Goal: Task Accomplishment & Management: Manage account settings

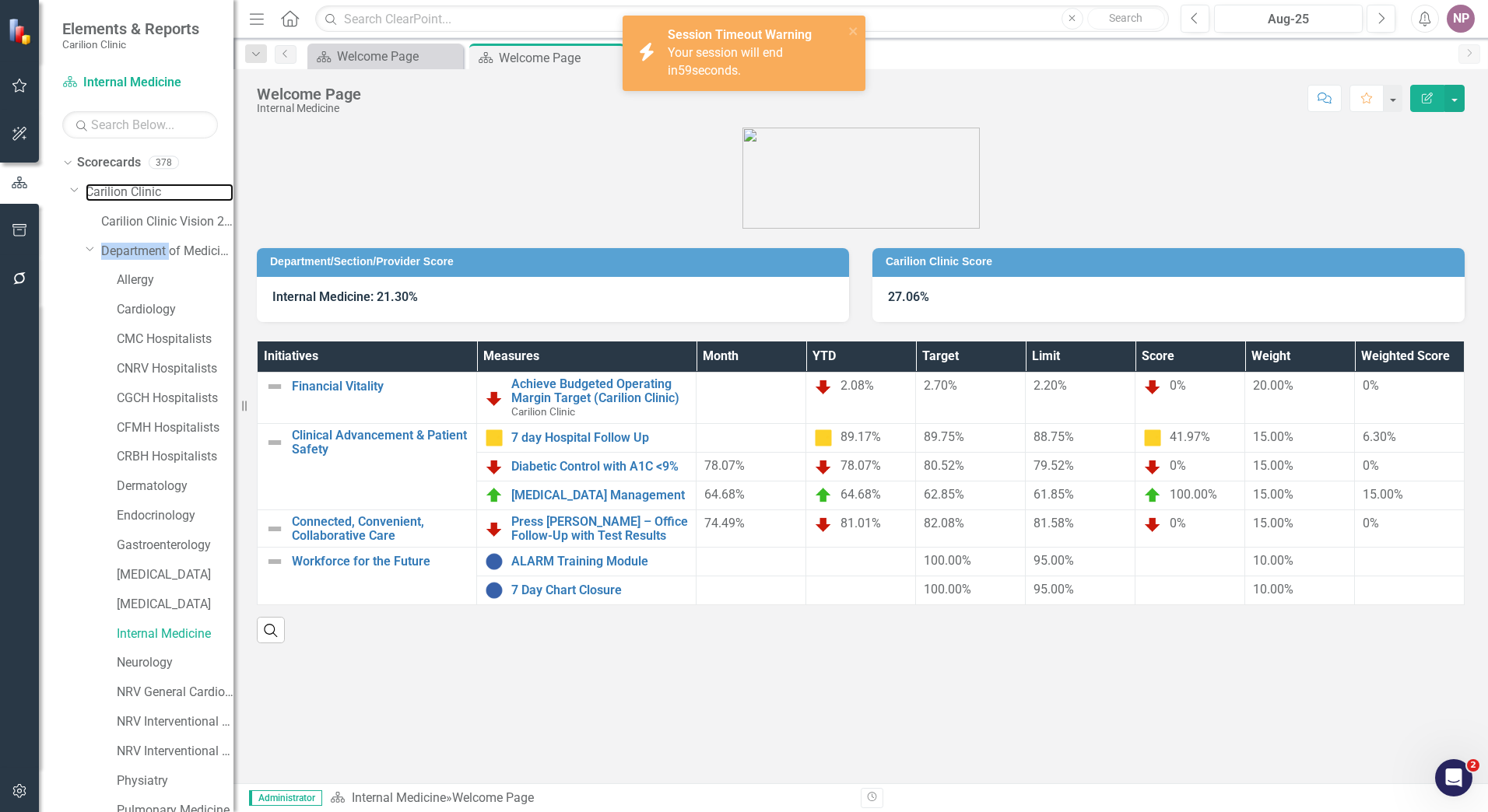
drag, startPoint x: 126, startPoint y: 184, endPoint x: 996, endPoint y: 2, distance: 888.8
click at [126, 184] on link "Carilion Clinic" at bounding box center [159, 192] width 148 height 18
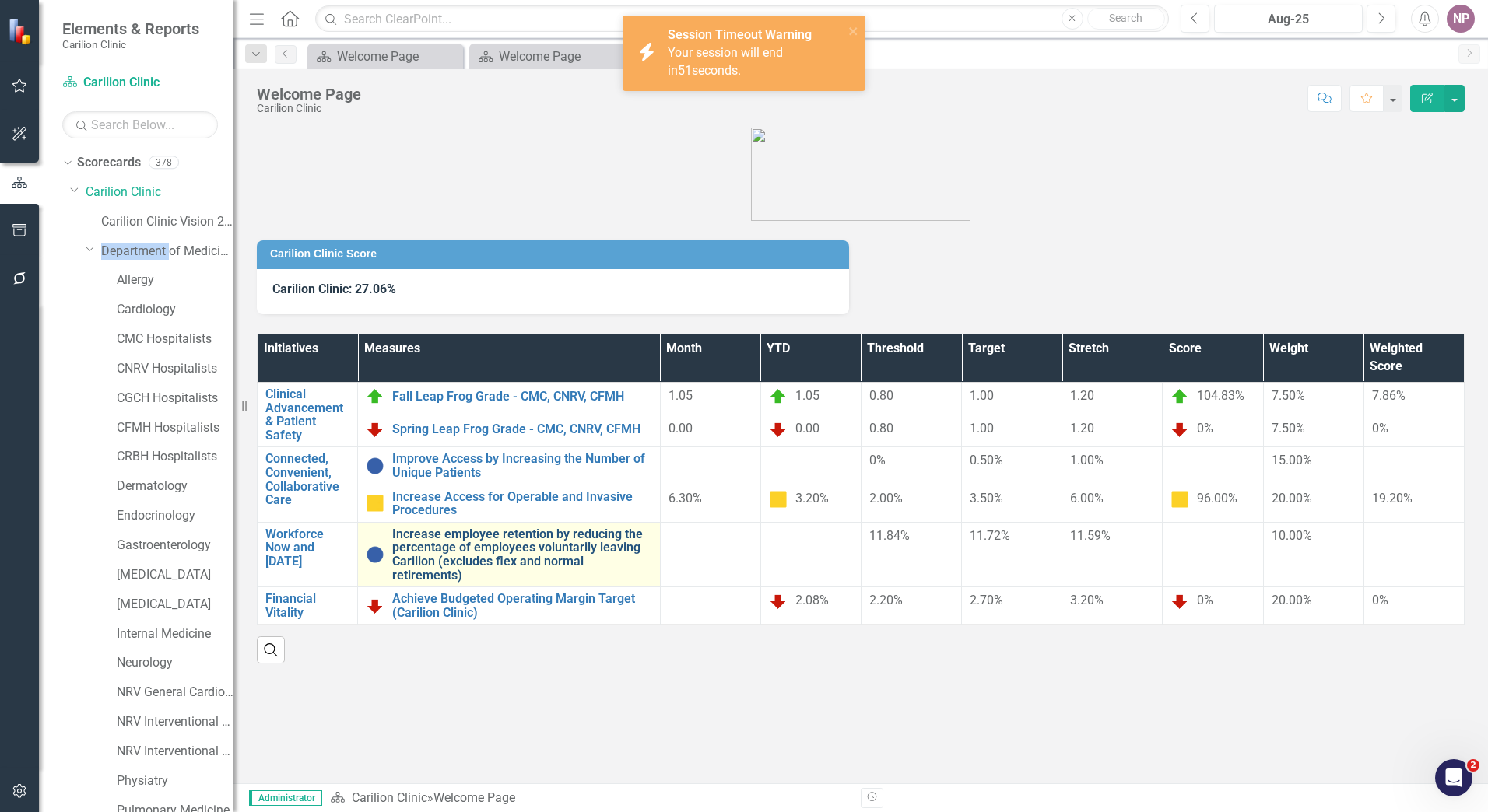
click at [511, 543] on link "Increase employee retention by reducing the percentage of employees voluntarily…" at bounding box center [522, 554] width 260 height 55
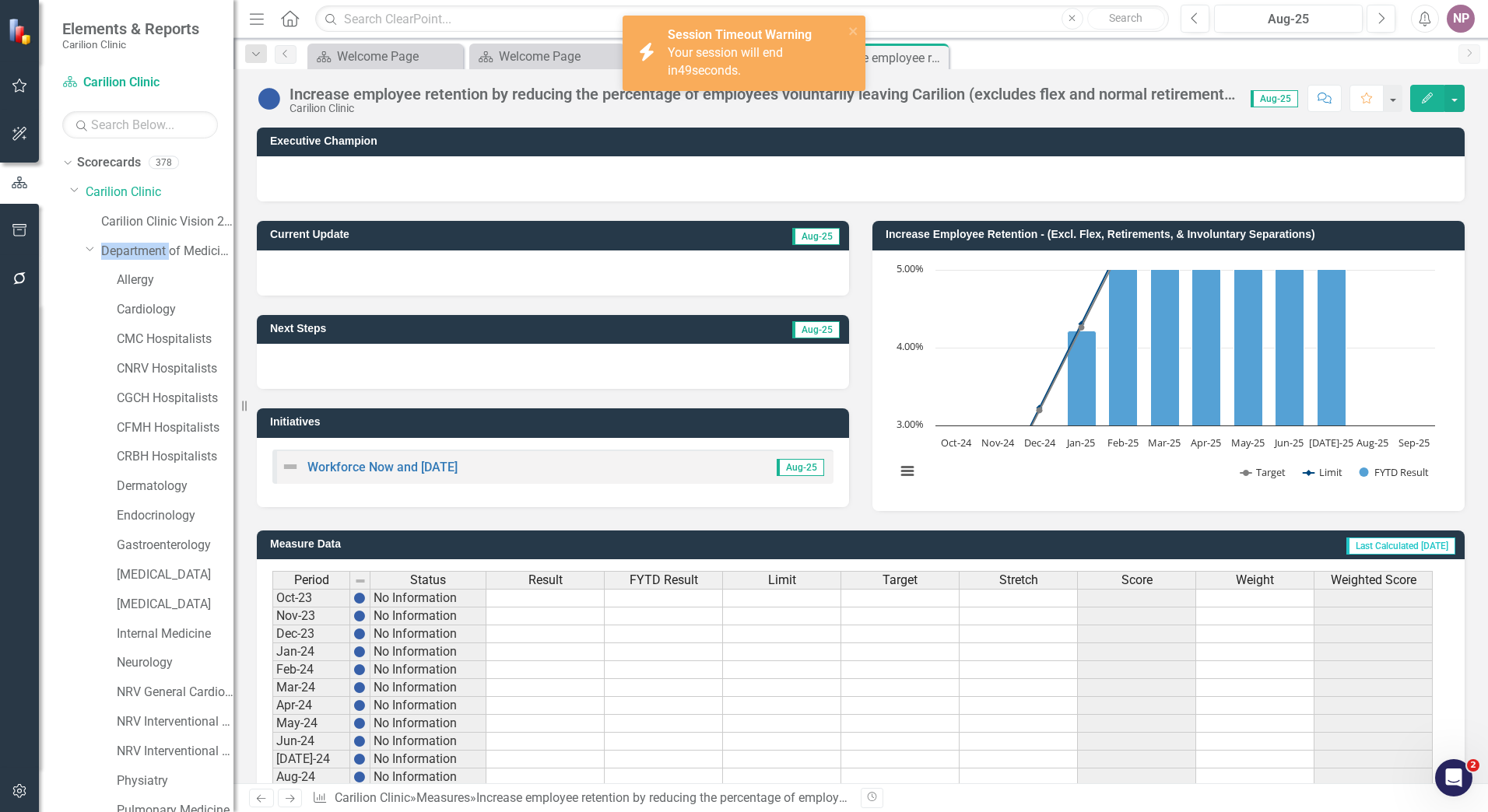
scroll to position [274, 0]
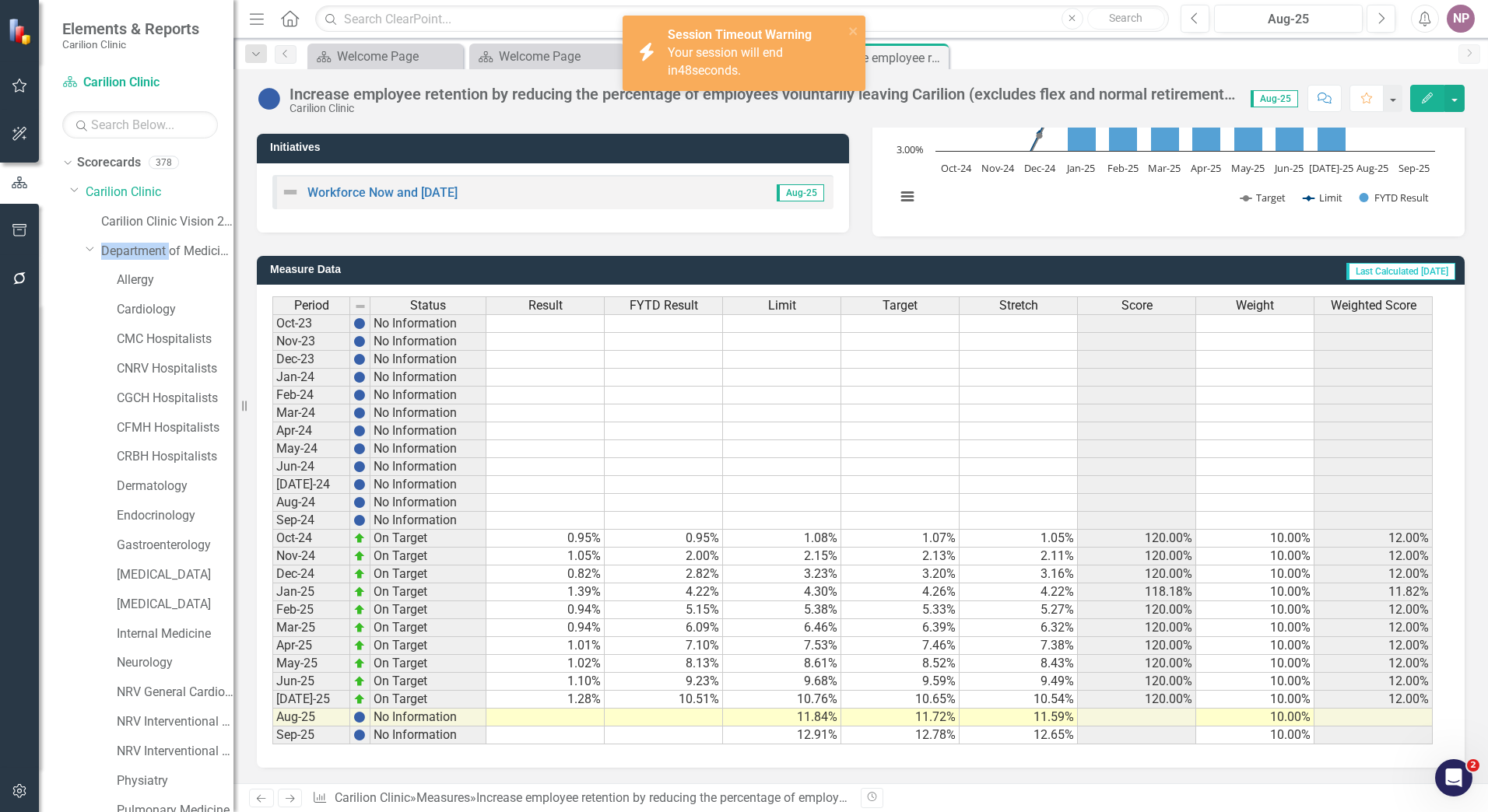
click at [564, 720] on td at bounding box center [545, 717] width 118 height 18
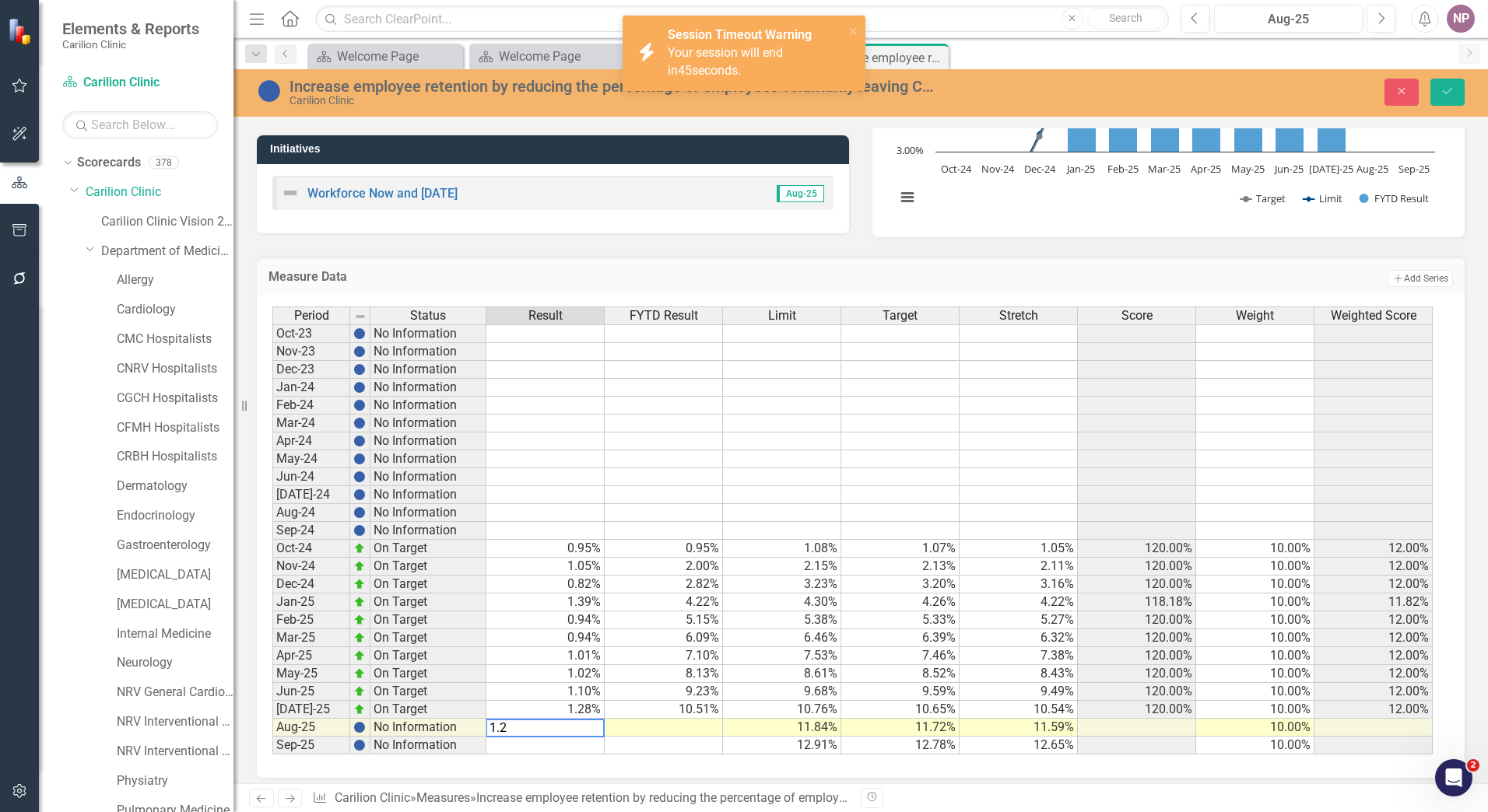
type textarea "1.22"
type textarea "11.73"
click at [1443, 95] on icon "Save" at bounding box center [1447, 91] width 14 height 11
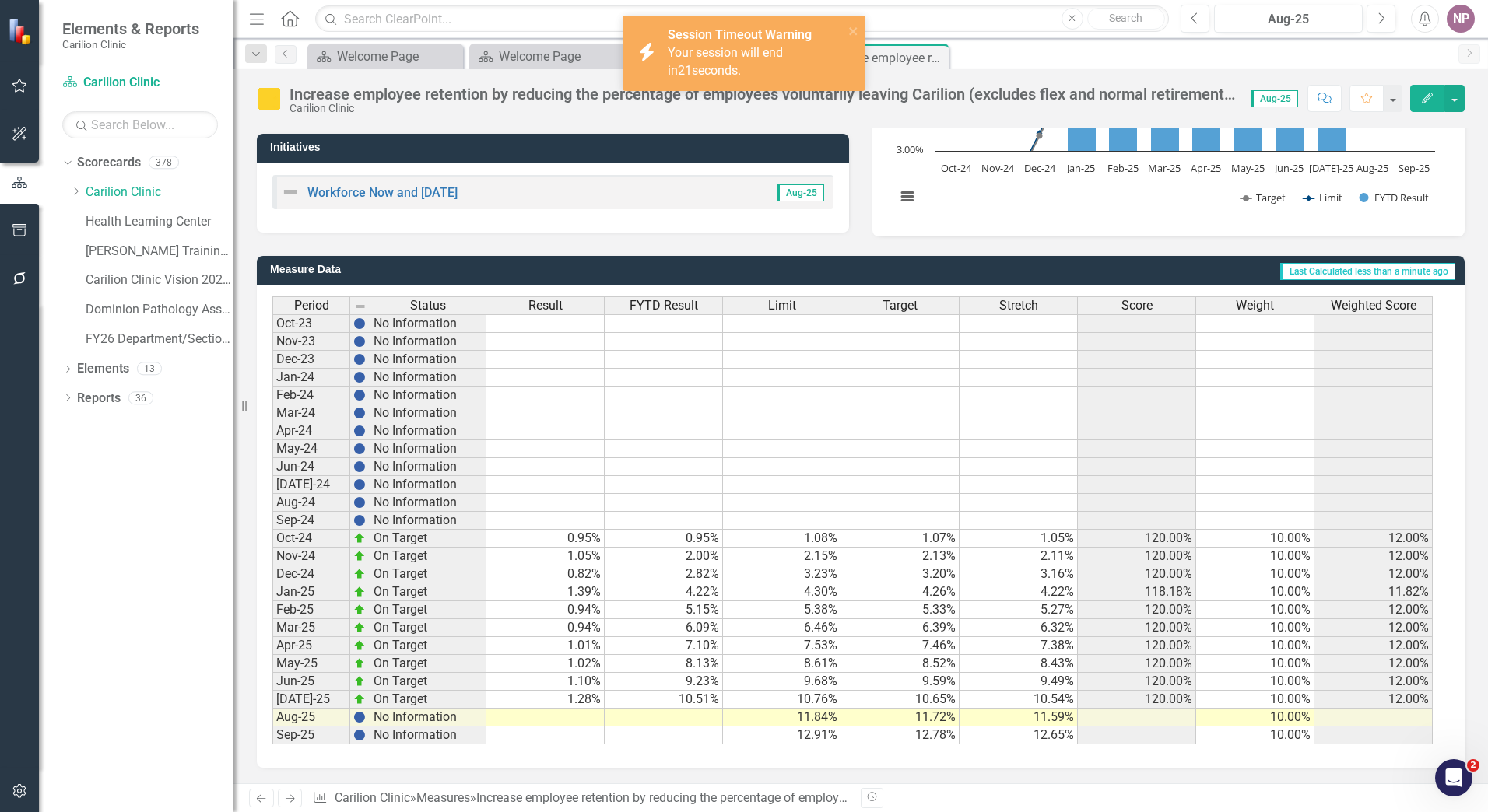
drag, startPoint x: 890, startPoint y: 652, endPoint x: 1286, endPoint y: 301, distance: 529.2
click at [890, 652] on td "7.46%" at bounding box center [900, 646] width 118 height 18
click at [132, 199] on link "Carilion Clinic" at bounding box center [159, 192] width 148 height 18
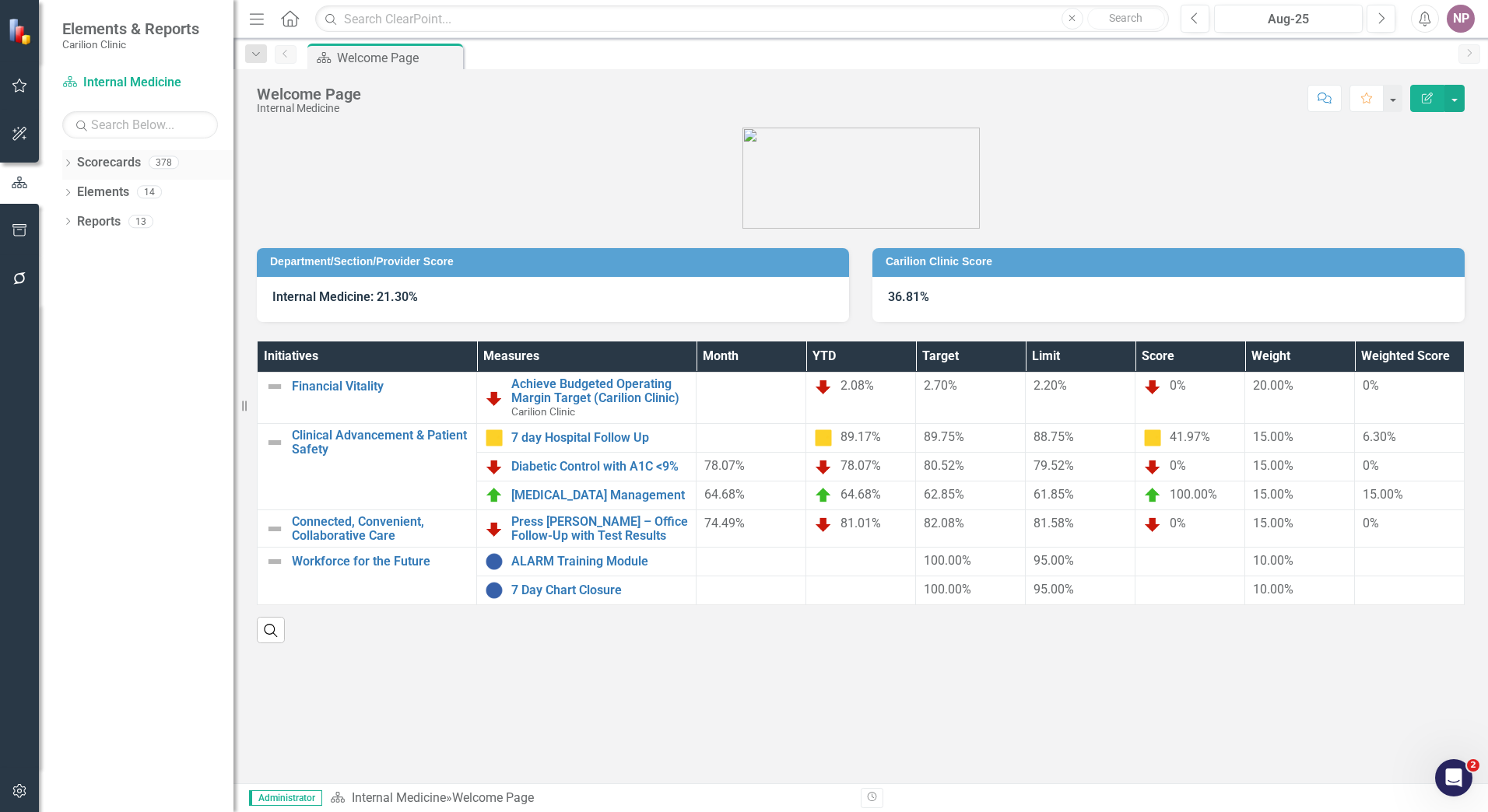
click at [67, 168] on div "Dropdown" at bounding box center [68, 165] width 11 height 13
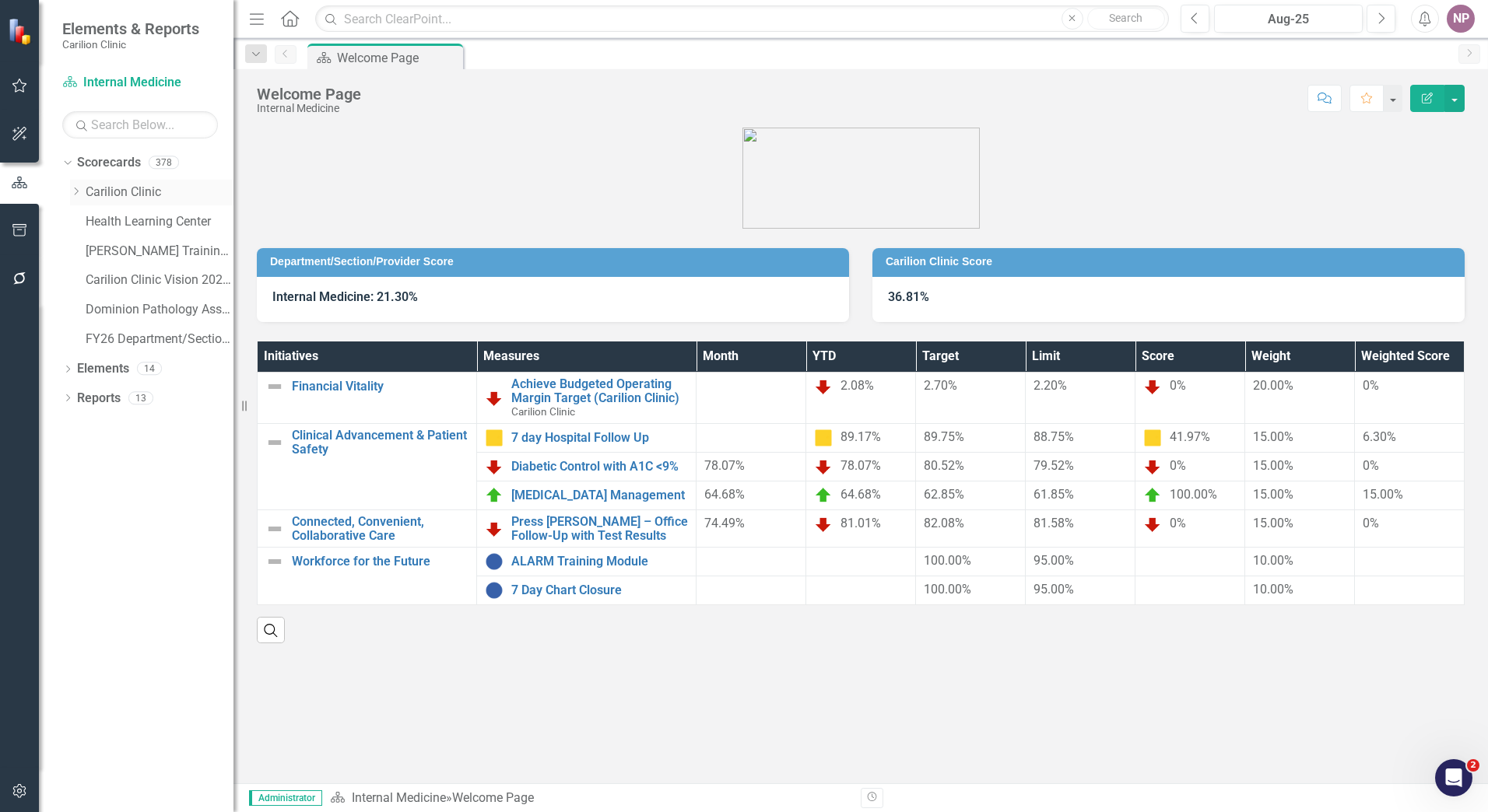
click at [76, 196] on icon "Dropdown" at bounding box center [75, 192] width 12 height 9
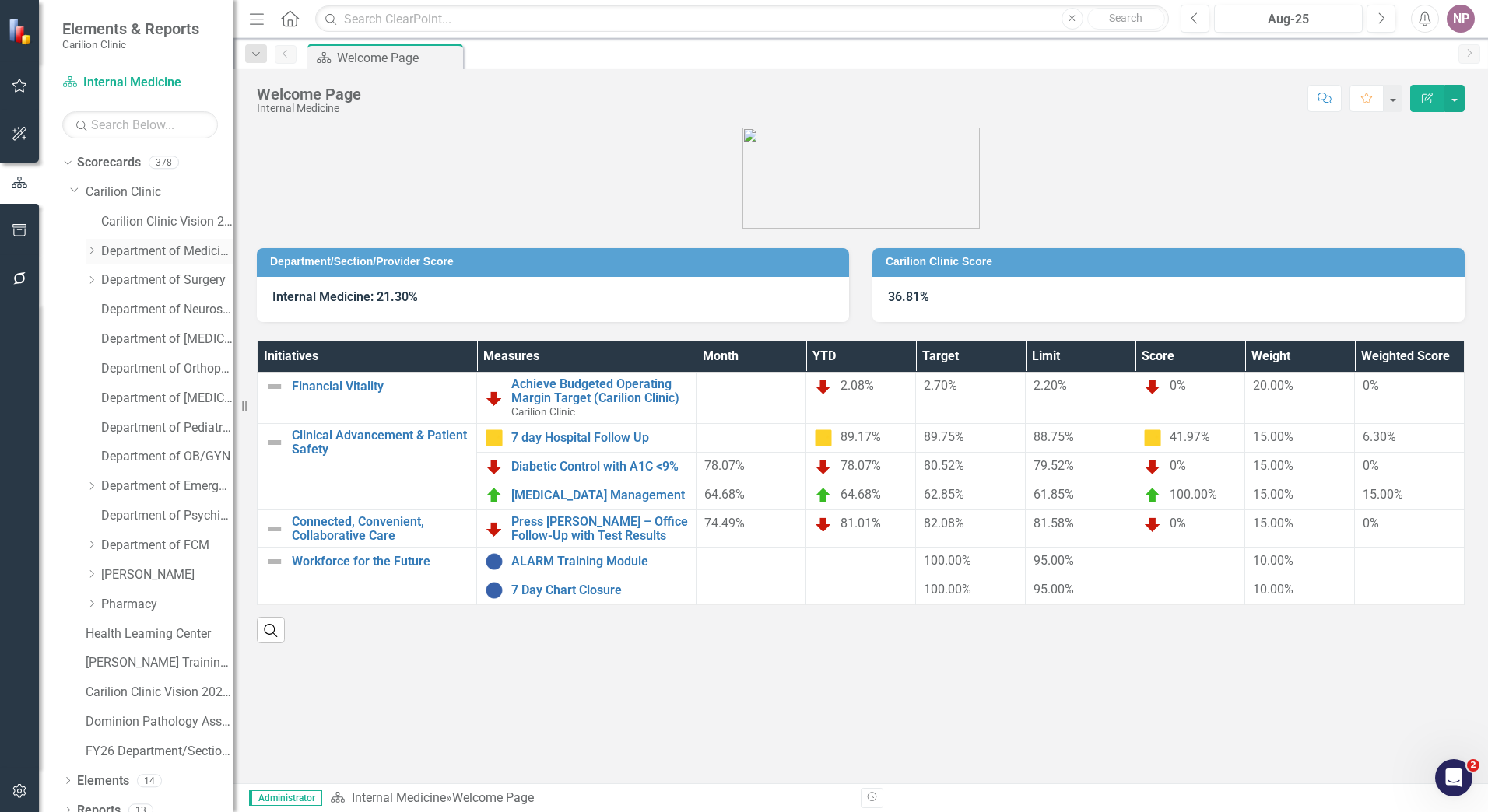
click at [124, 249] on link "Department of Medicine" at bounding box center [168, 251] width 132 height 18
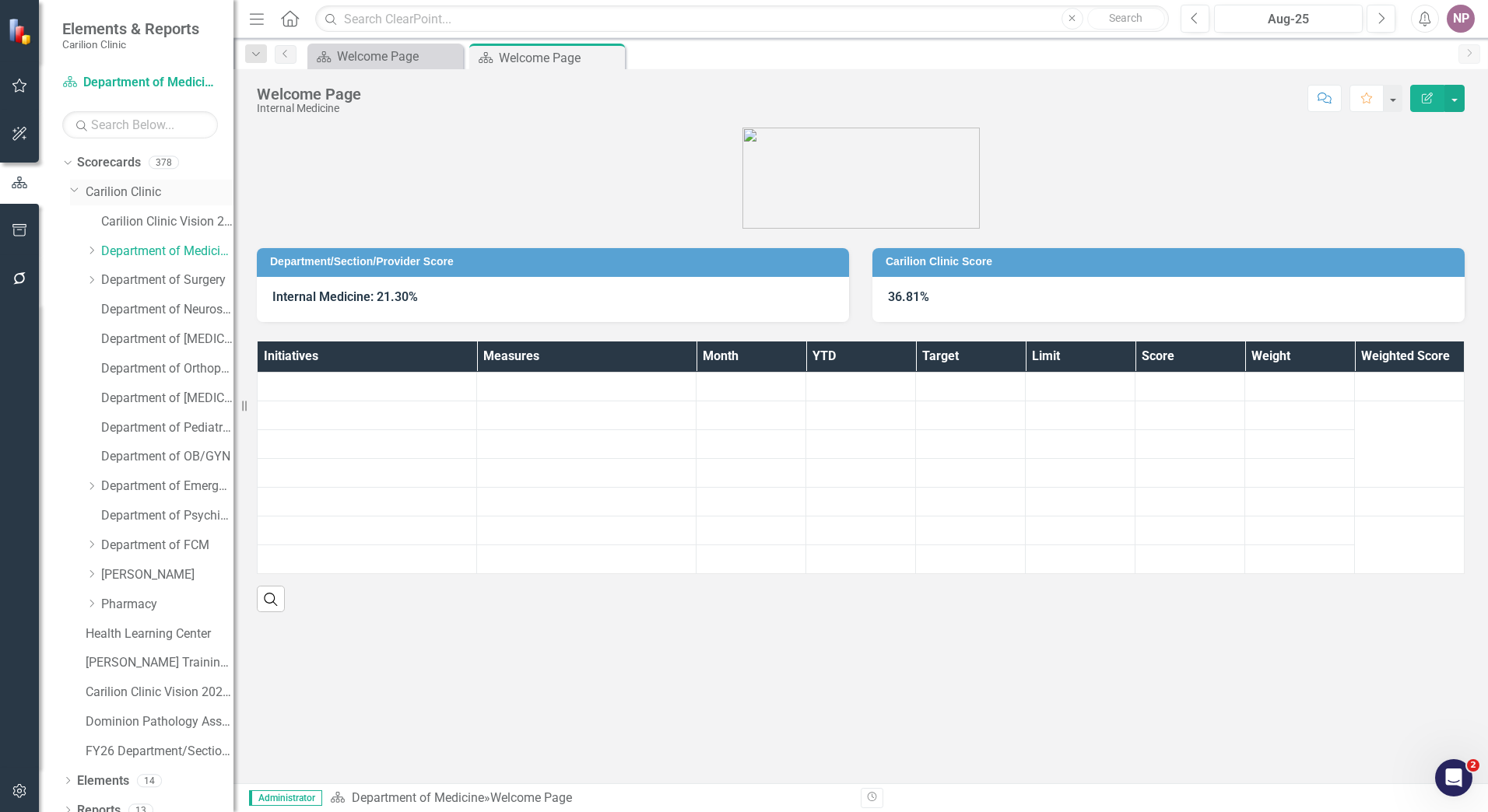
click at [116, 197] on link "Carilion Clinic" at bounding box center [159, 192] width 148 height 18
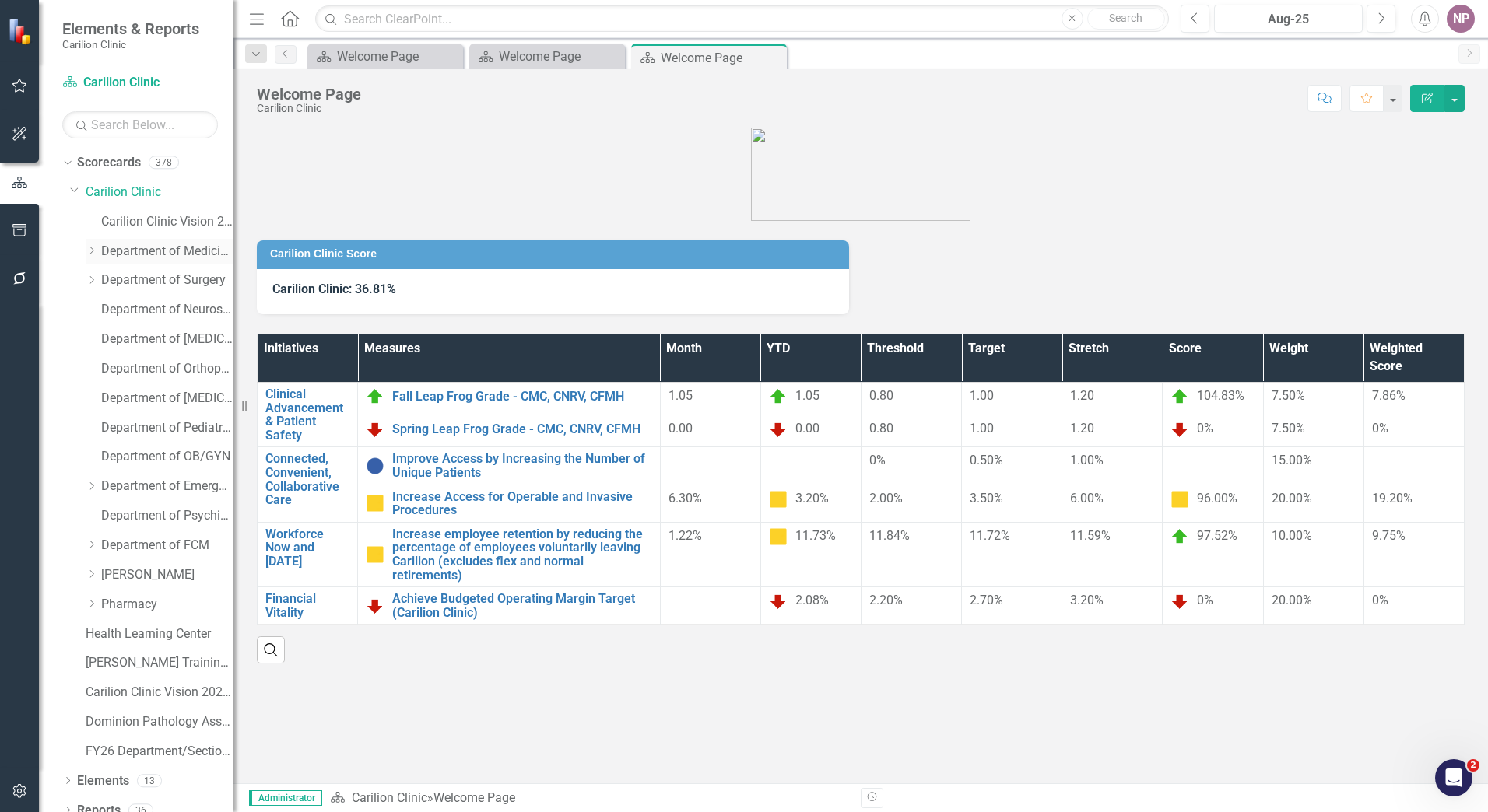
click at [87, 246] on icon "Dropdown" at bounding box center [91, 250] width 12 height 9
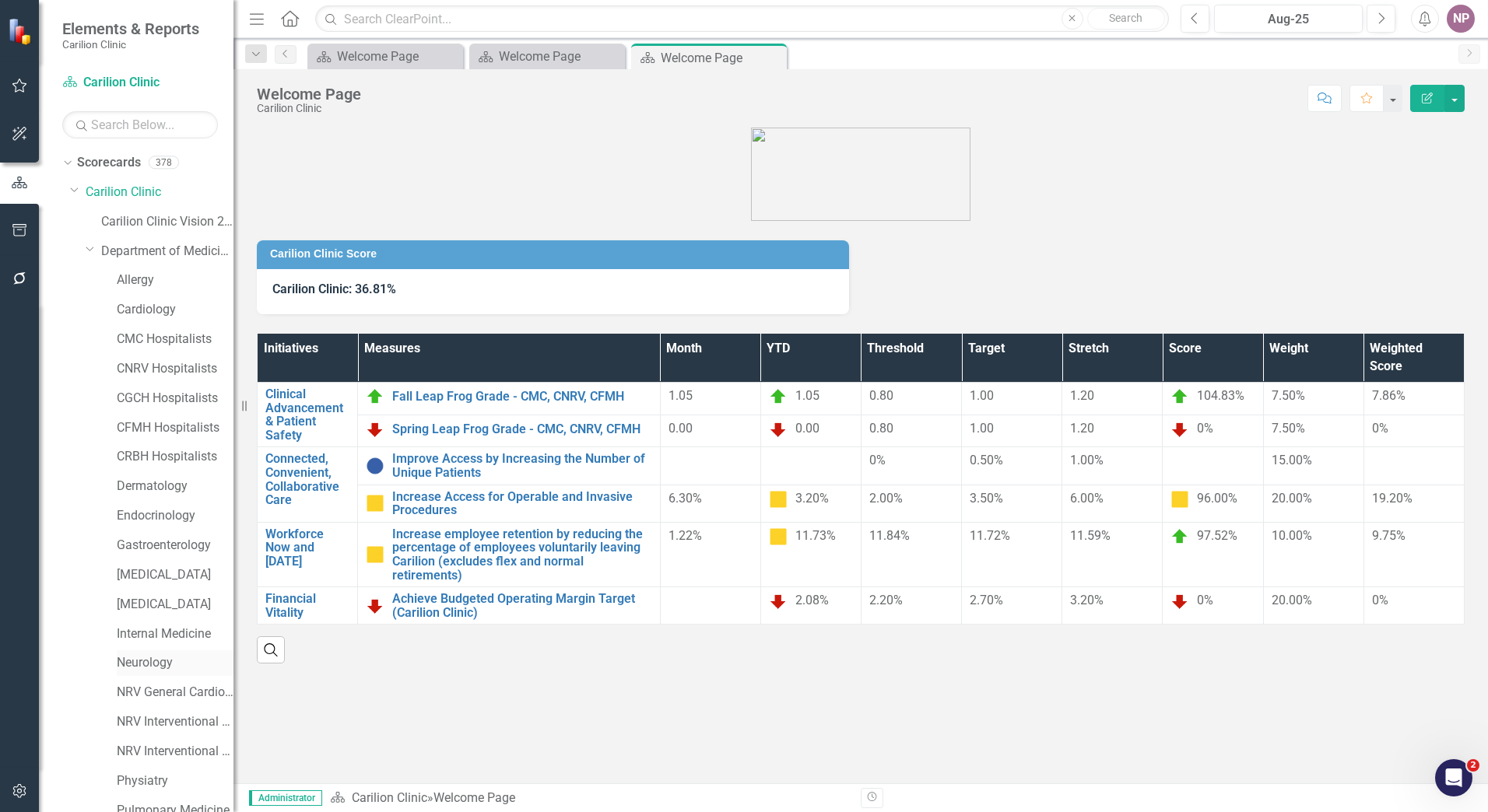
click at [168, 659] on link "Neurology" at bounding box center [174, 662] width 116 height 18
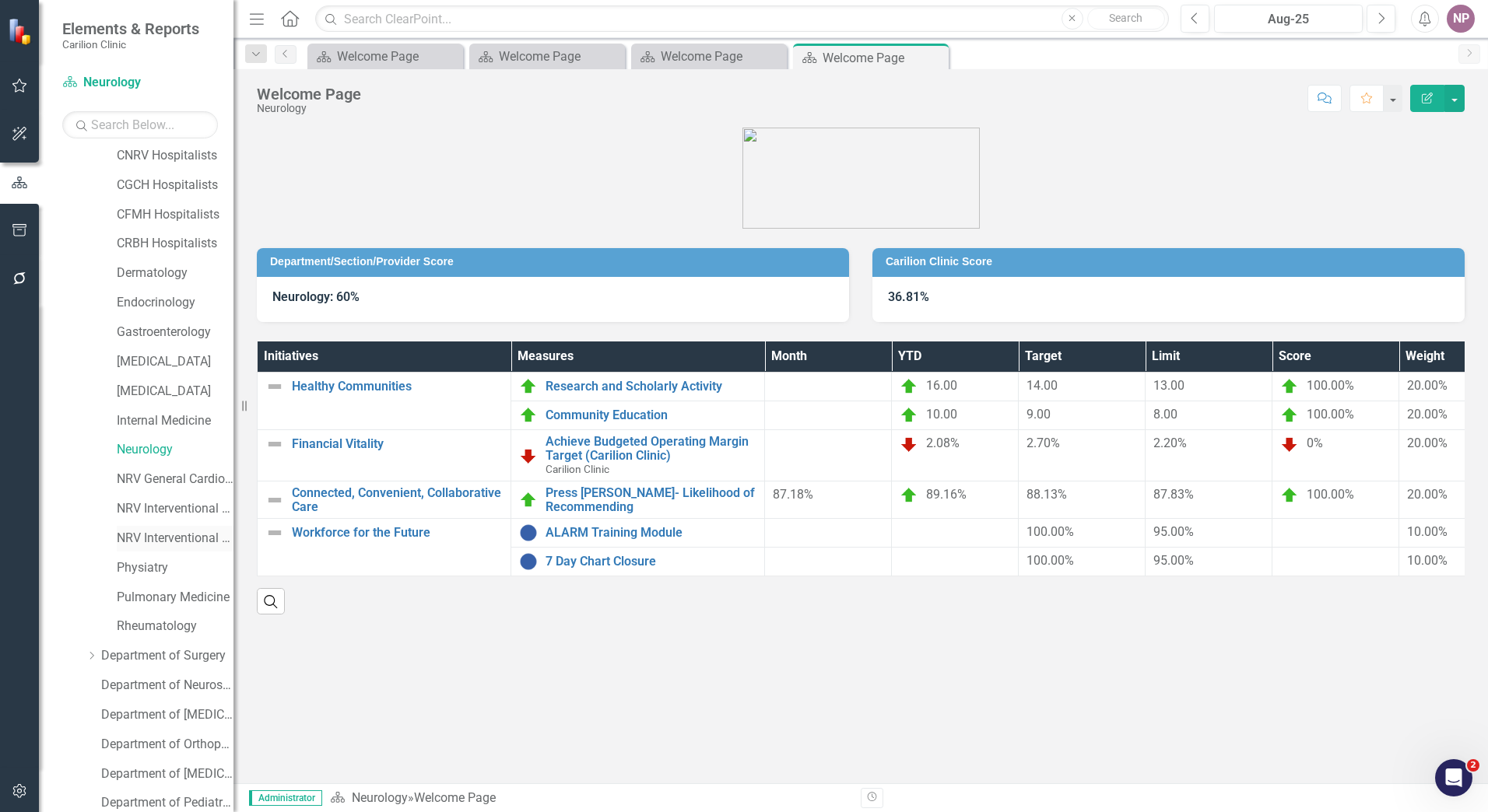
scroll to position [389, 0]
click at [188, 573] on link "Department of Orthopaedics" at bounding box center [168, 568] width 132 height 18
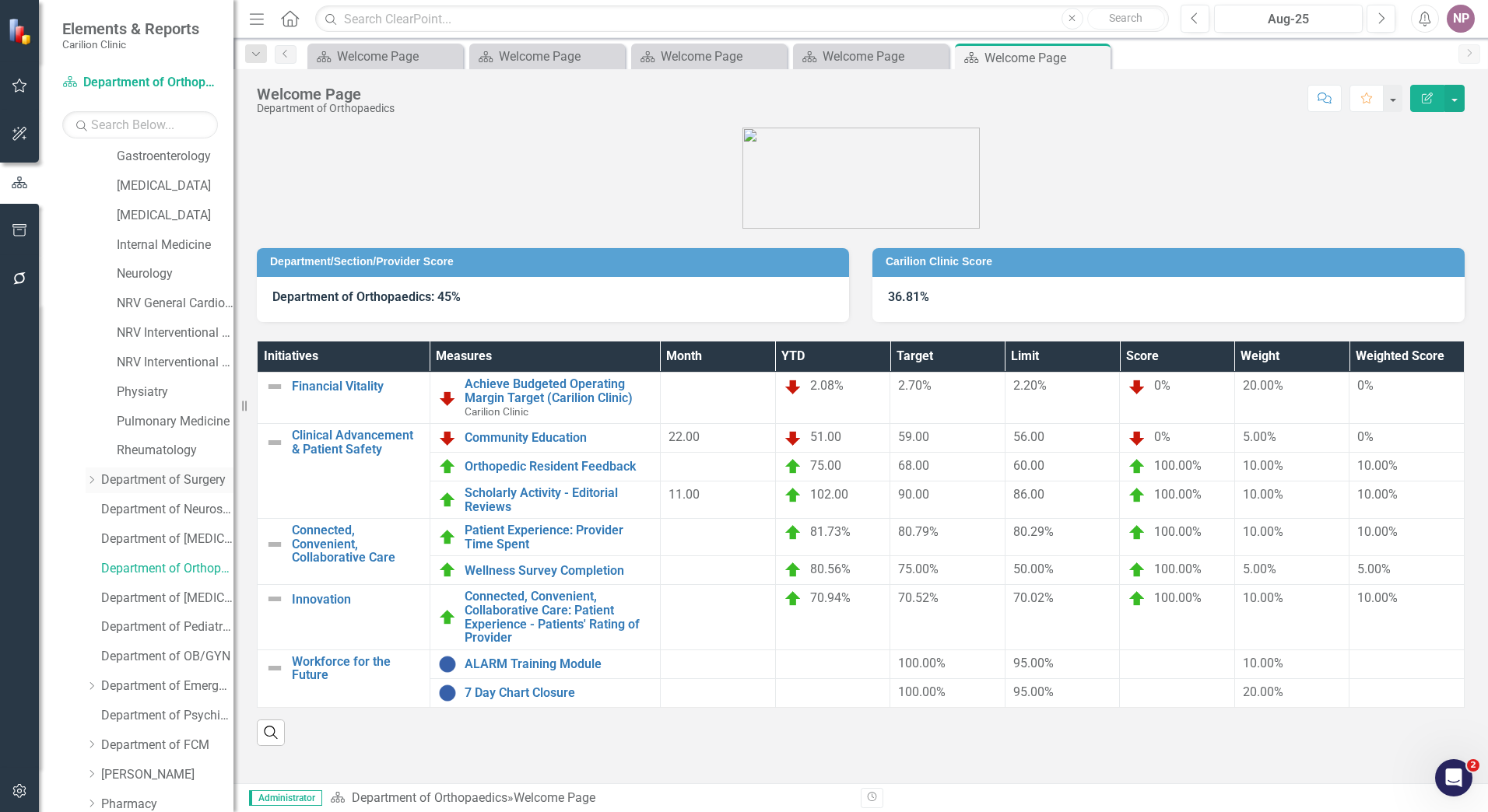
click at [185, 487] on link "Department of Surgery" at bounding box center [168, 480] width 132 height 18
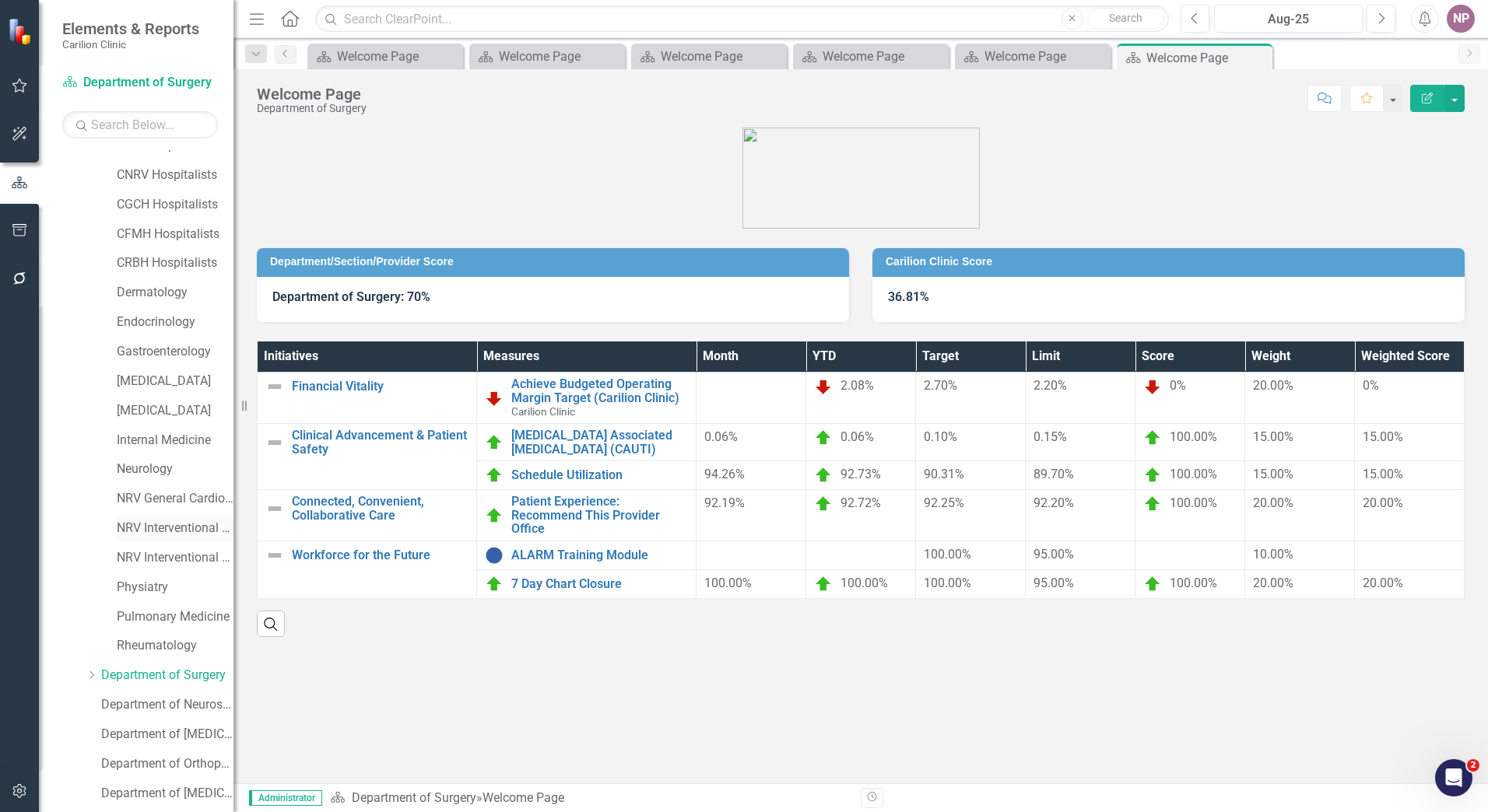
scroll to position [155, 0]
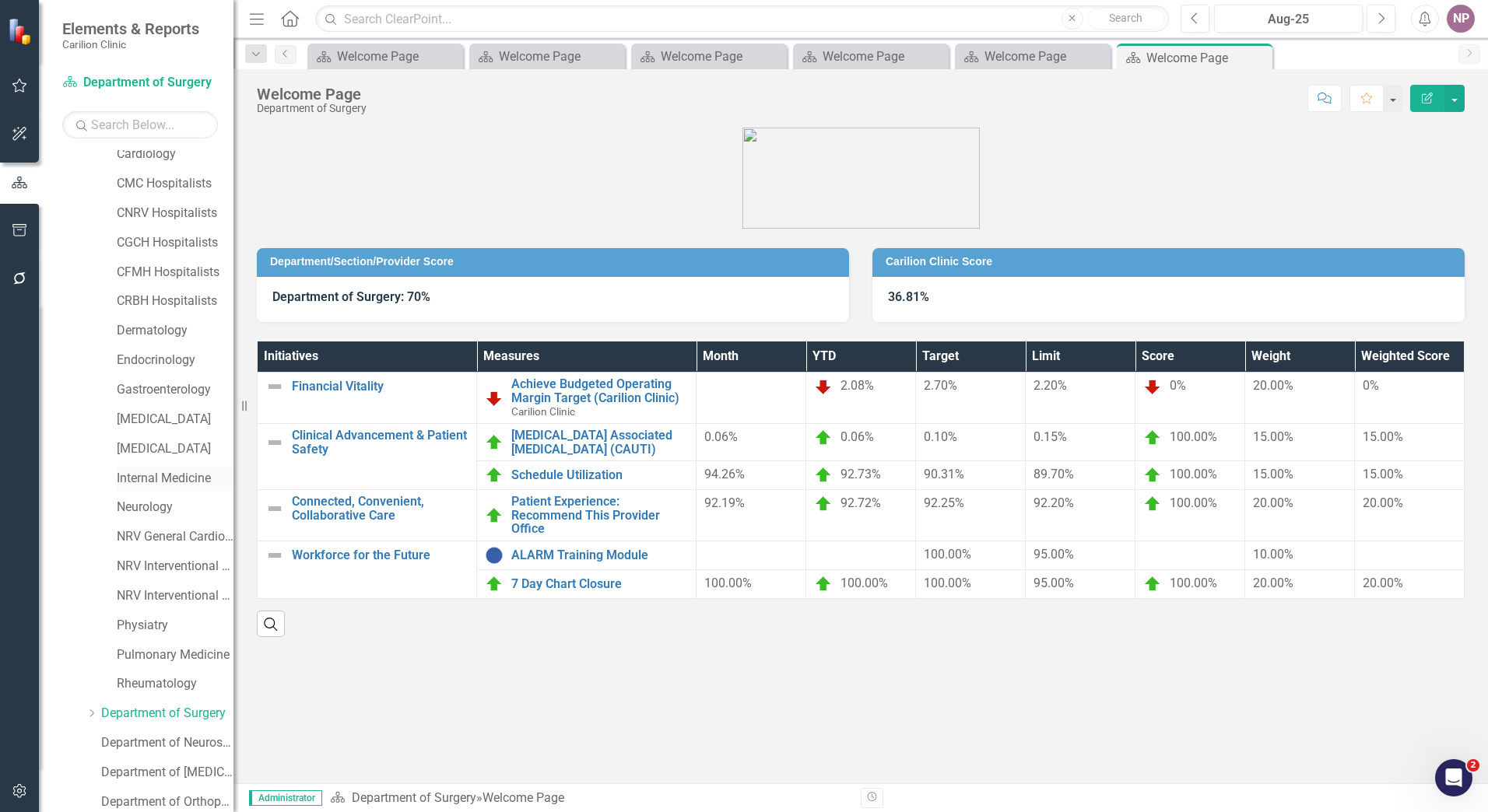
click at [184, 480] on link "Internal Medicine" at bounding box center [174, 478] width 116 height 18
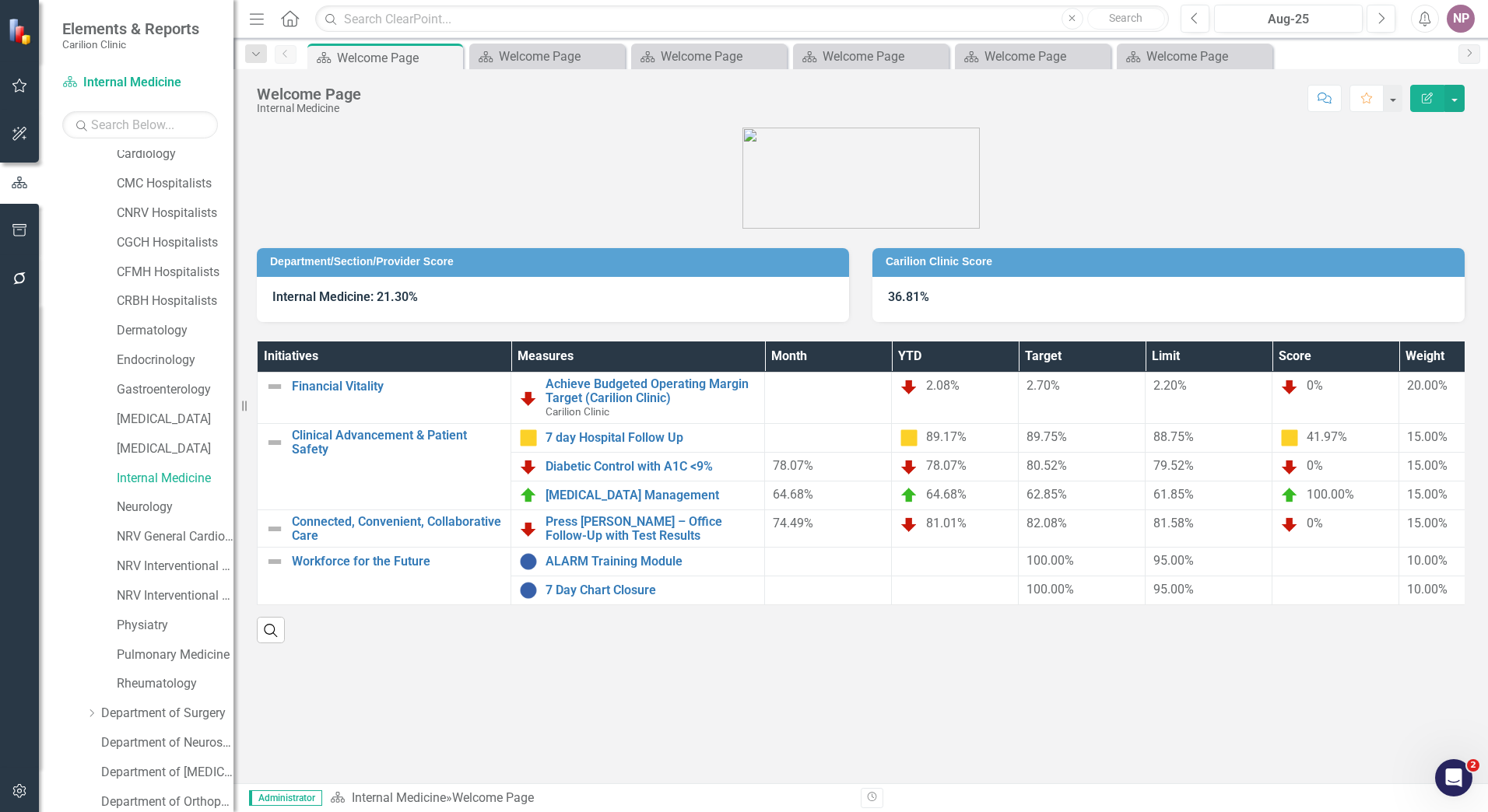
click at [495, 686] on div "Department/Section/Provider Score Internal Medicine: 21.30% Carilion Clinic Sco…" at bounding box center [861, 455] width 1254 height 656
click at [677, 444] on link "7 day Hospital Follow Up" at bounding box center [650, 437] width 211 height 14
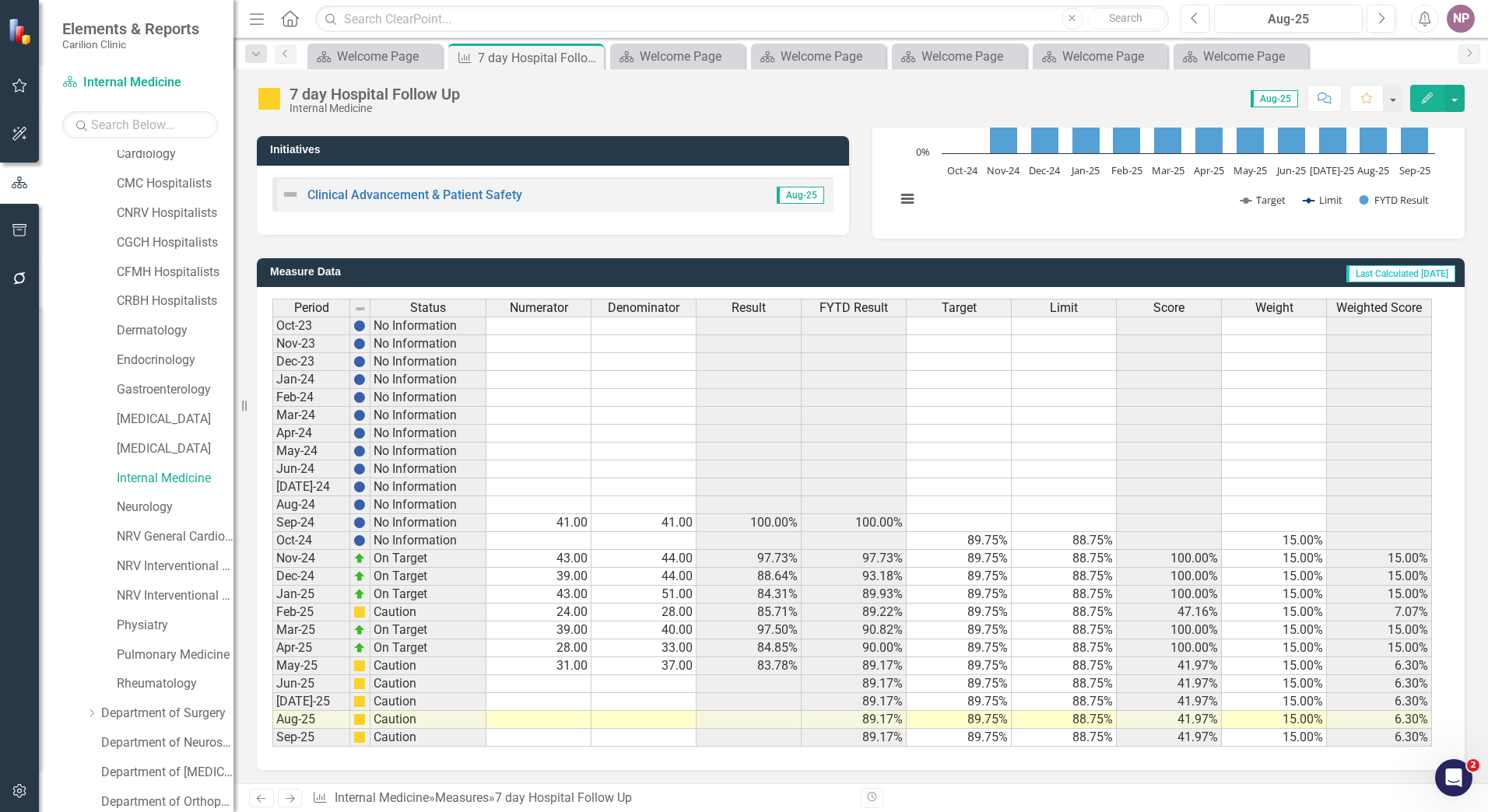
scroll to position [274, 0]
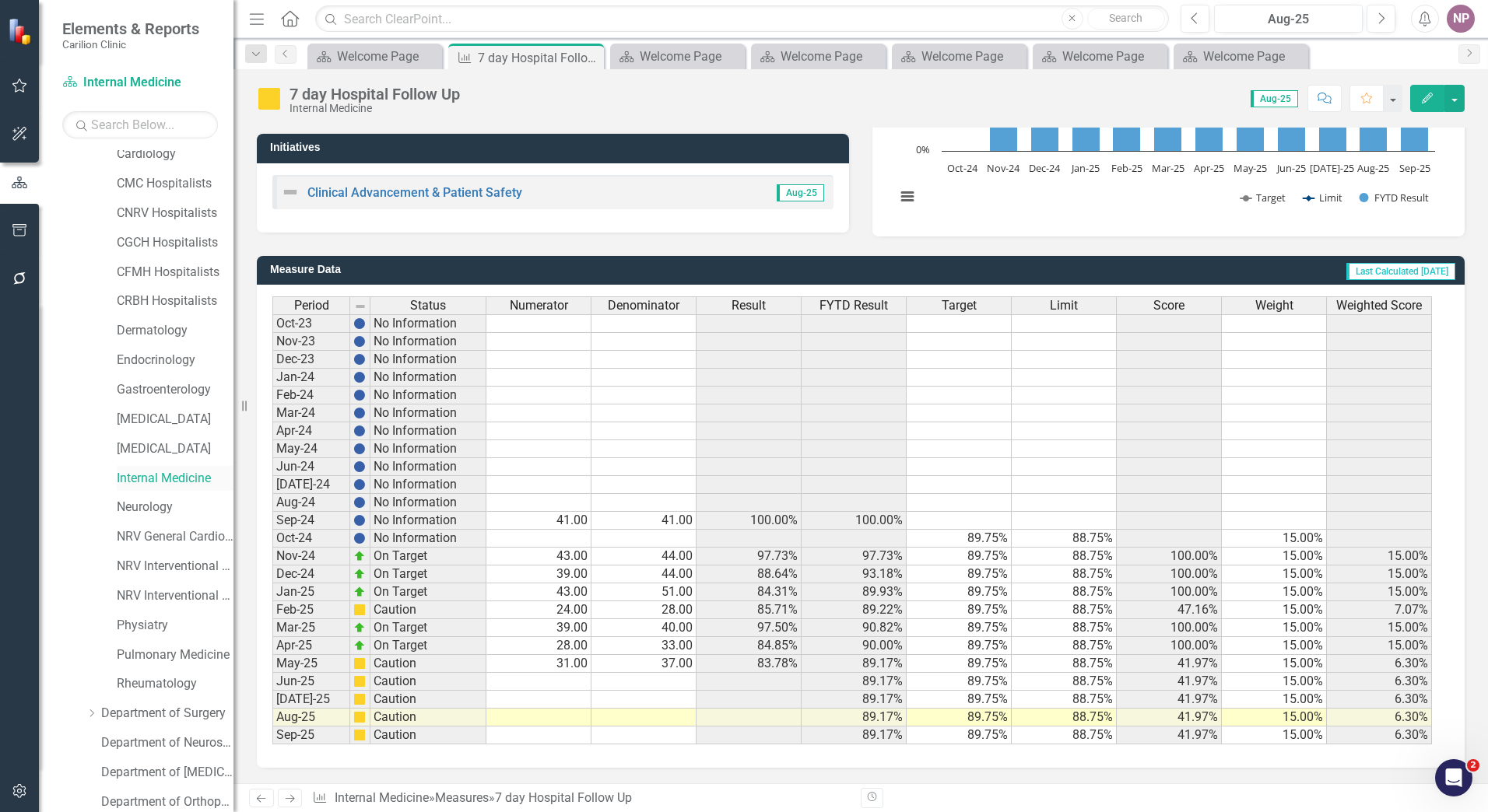
click at [181, 483] on link "Internal Medicine" at bounding box center [174, 478] width 116 height 18
